Goal: Communication & Community: Answer question/provide support

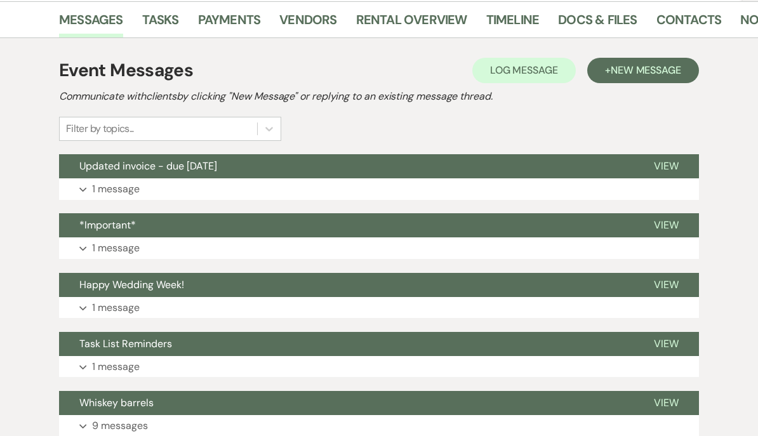
scroll to position [207, 0]
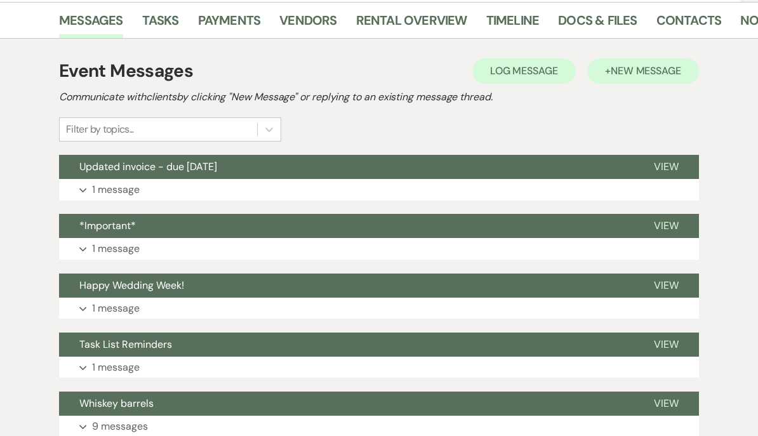
click at [629, 78] on button "+ New Message" at bounding box center [643, 70] width 112 height 25
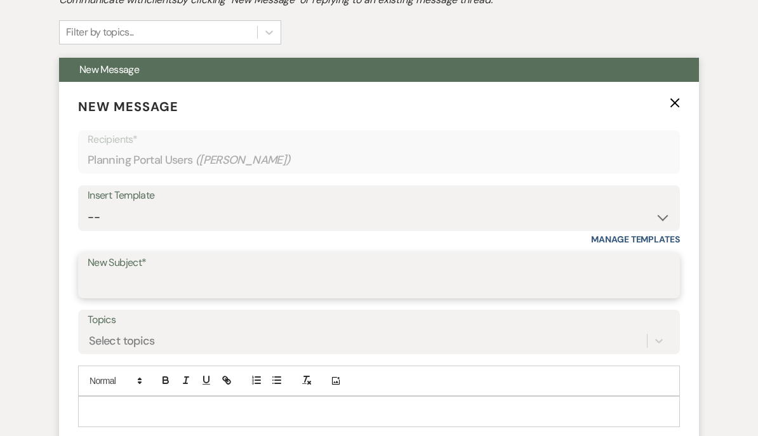
click at [108, 285] on input "New Subject*" at bounding box center [379, 284] width 583 height 25
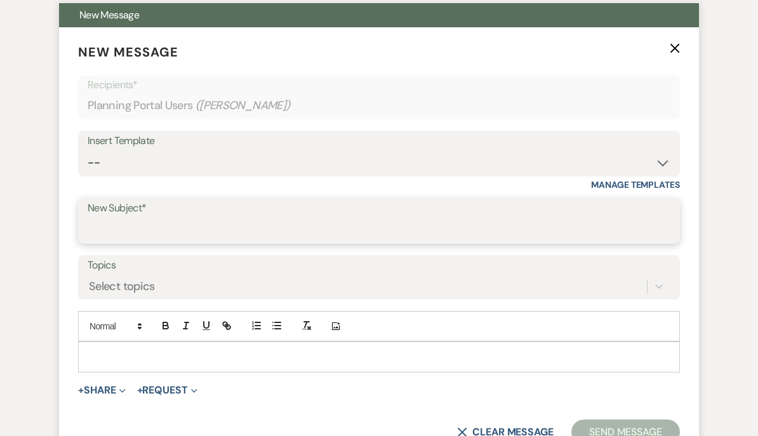
scroll to position [358, 0]
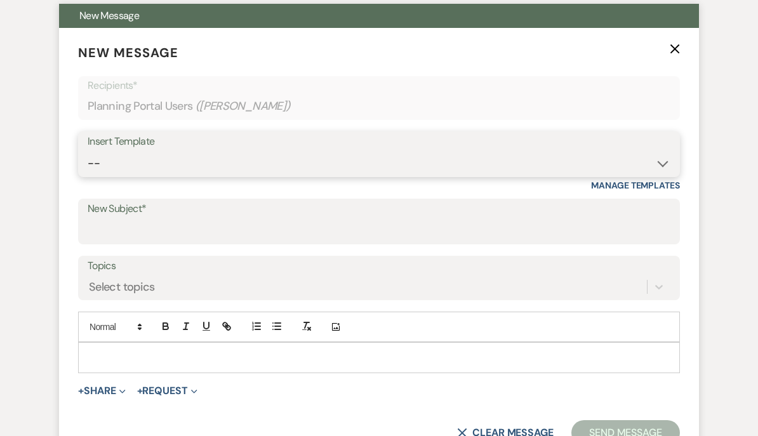
click at [105, 164] on select "-- Documents for Conversion Planning Portal Introduction Initial Inquiry Respon…" at bounding box center [379, 163] width 583 height 25
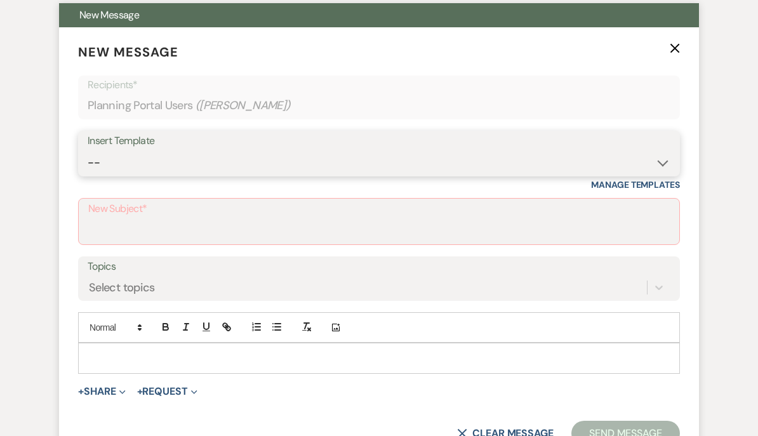
select select "3949"
type input "Accessing the venue and other important reminders"
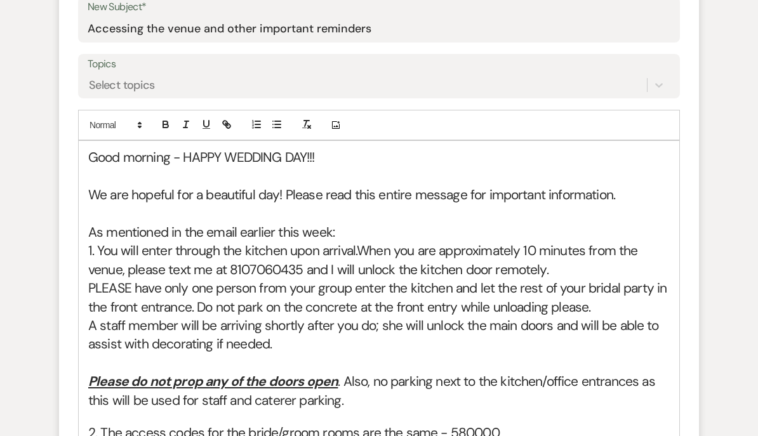
scroll to position [584, 0]
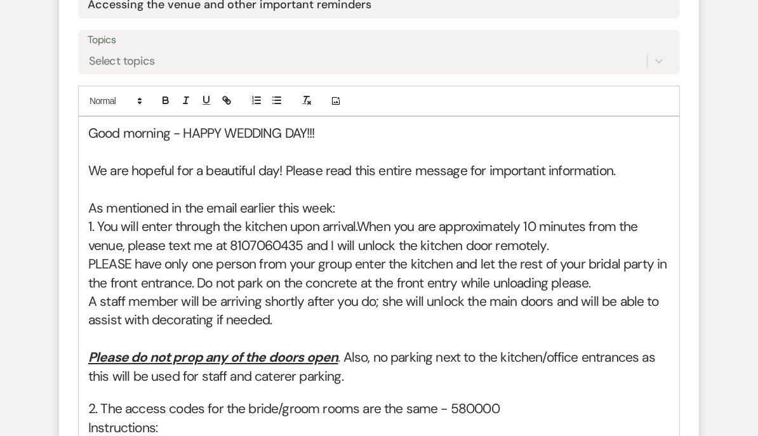
click at [93, 206] on h2 "As mentioned in the email earlier this week:" at bounding box center [379, 208] width 582 height 18
click at [95, 206] on h2 "As mentioned in the email earlier this week:" at bounding box center [379, 208] width 582 height 18
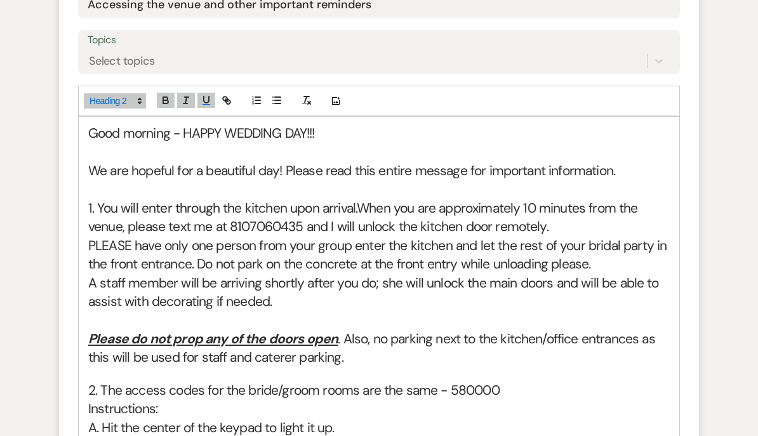
click at [313, 311] on h2 at bounding box center [379, 320] width 582 height 18
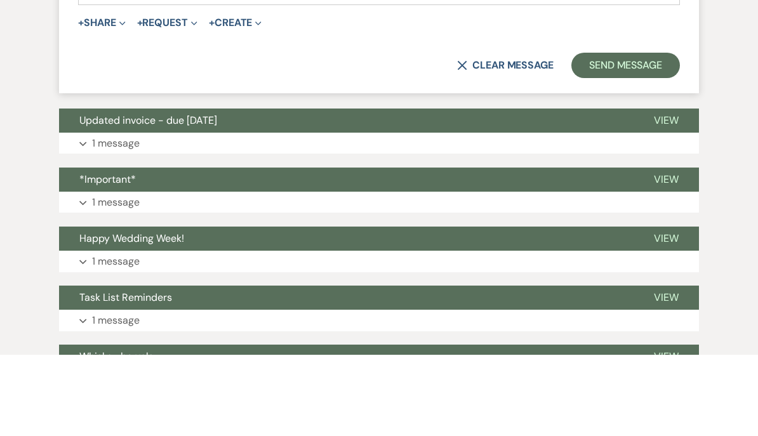
scroll to position [1484, 0]
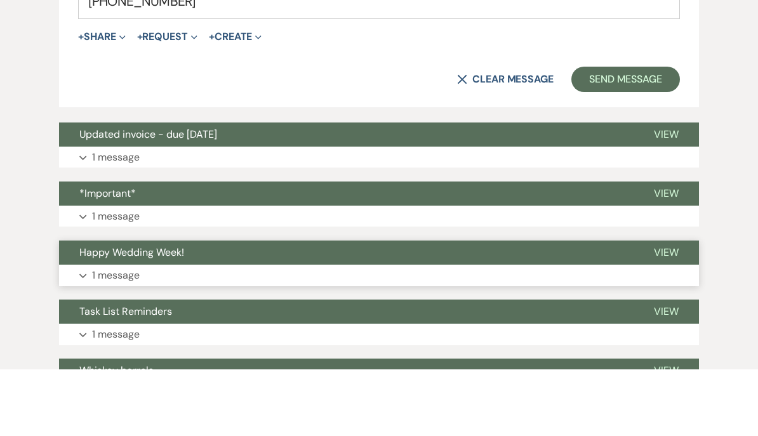
click at [96, 313] on span "Happy Wedding Week!" at bounding box center [131, 319] width 105 height 13
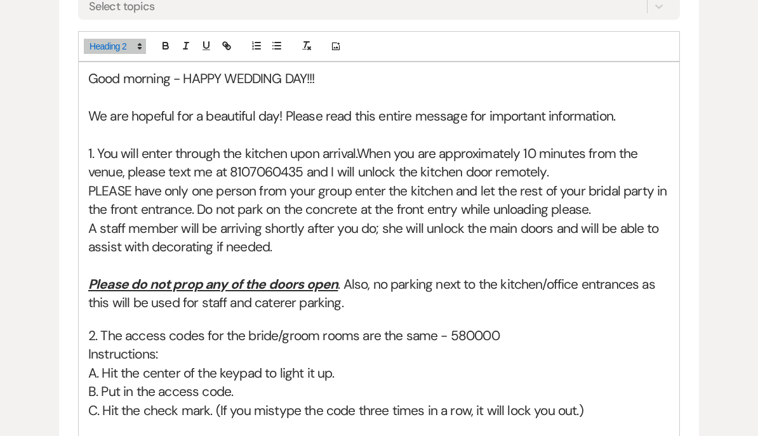
scroll to position [639, 0]
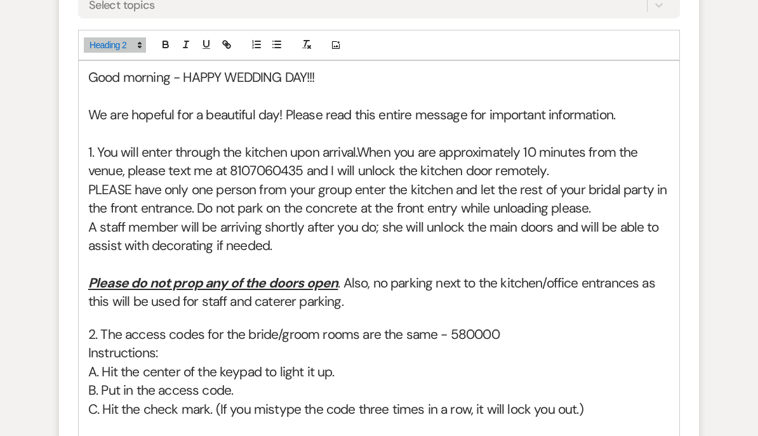
click at [371, 153] on h2 "1. You will enter through the kitchen upon arrival. When you are approximately …" at bounding box center [379, 161] width 582 height 37
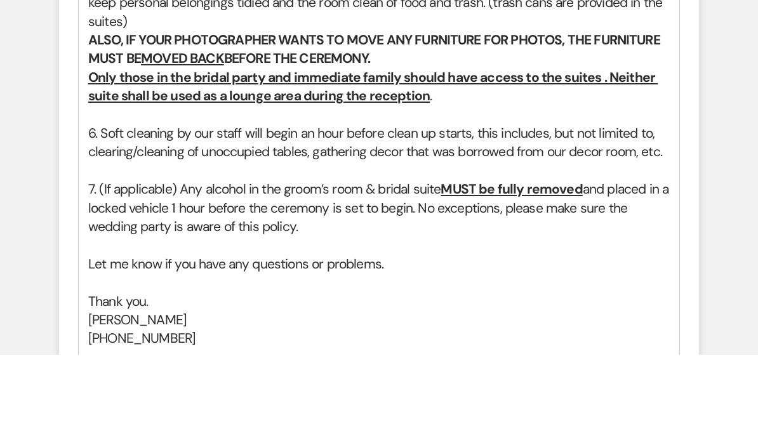
scroll to position [1097, 0]
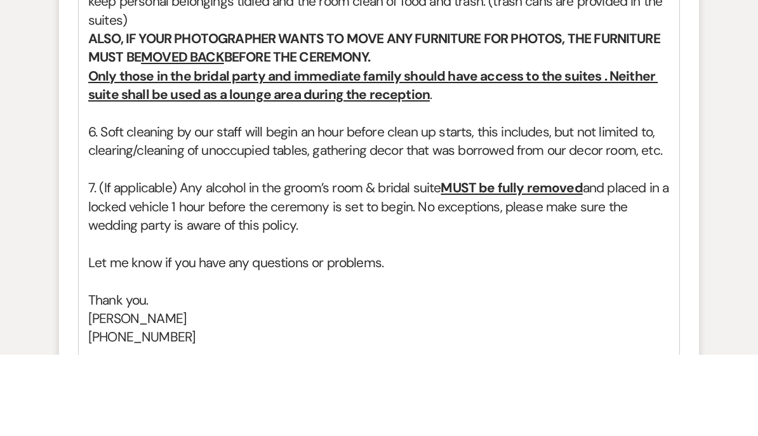
click at [179, 260] on h2 "7. (If applicable) Any alcohol in the groom’s room & bridal suite MUST be fully…" at bounding box center [379, 288] width 582 height 56
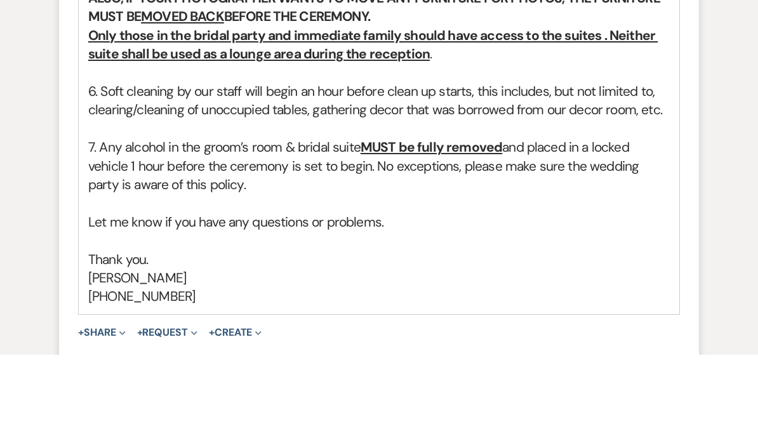
scroll to position [1141, 0]
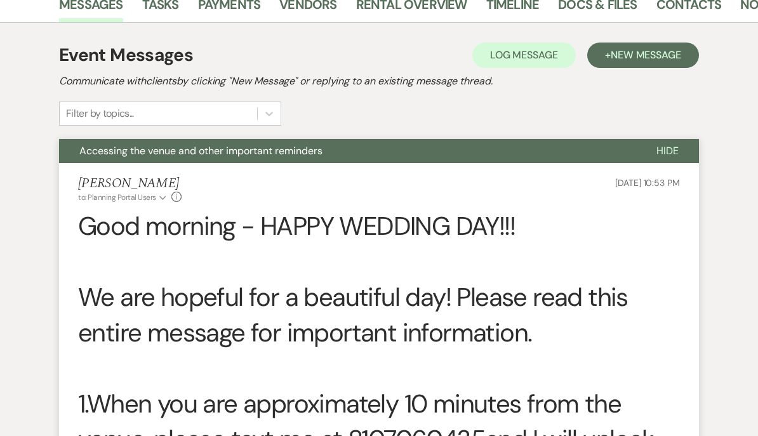
scroll to position [281, 0]
